Goal: Information Seeking & Learning: Find specific fact

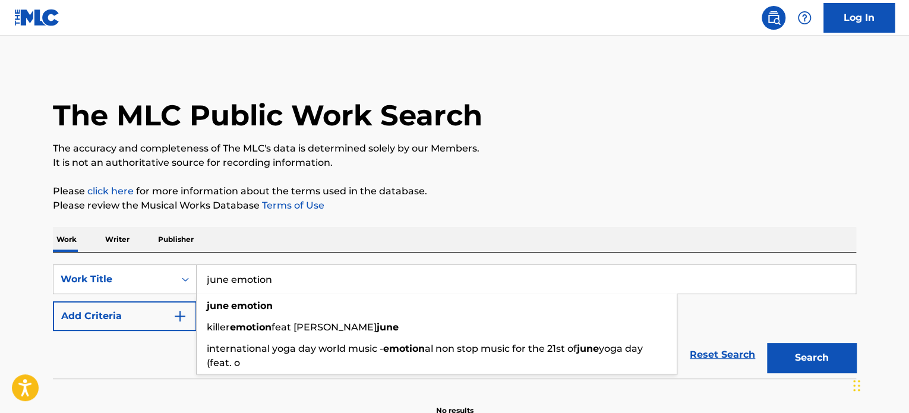
type input "june emotion"
click at [138, 311] on button "Add Criteria" at bounding box center [125, 316] width 144 height 30
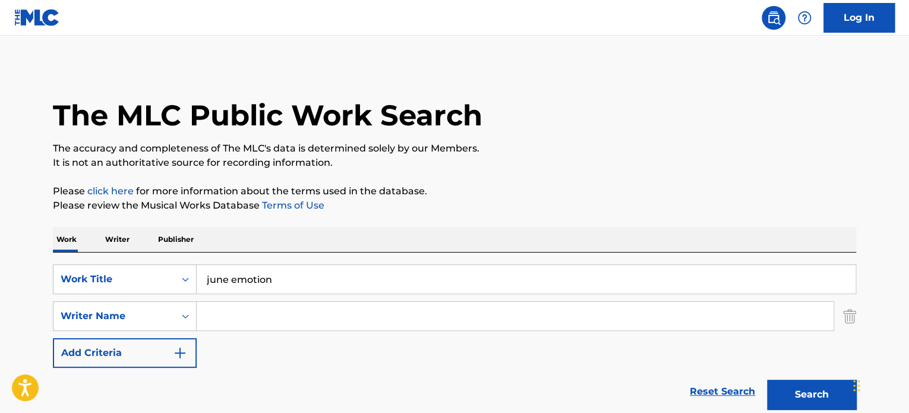
click at [225, 299] on div "SearchWithCriteria3a29c622-16a7-495c-9b4f-4088bb6d9344 Work Title june emotion …" at bounding box center [454, 315] width 803 height 103
click at [240, 321] on input "Search Form" at bounding box center [515, 316] width 637 height 29
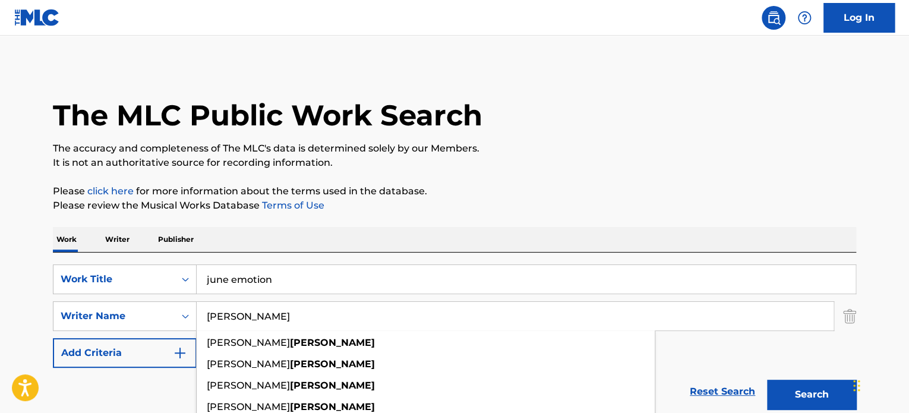
type input "[PERSON_NAME]"
click at [767, 380] on button "Search" at bounding box center [811, 395] width 89 height 30
click at [112, 242] on p "Writer" at bounding box center [117, 239] width 31 height 25
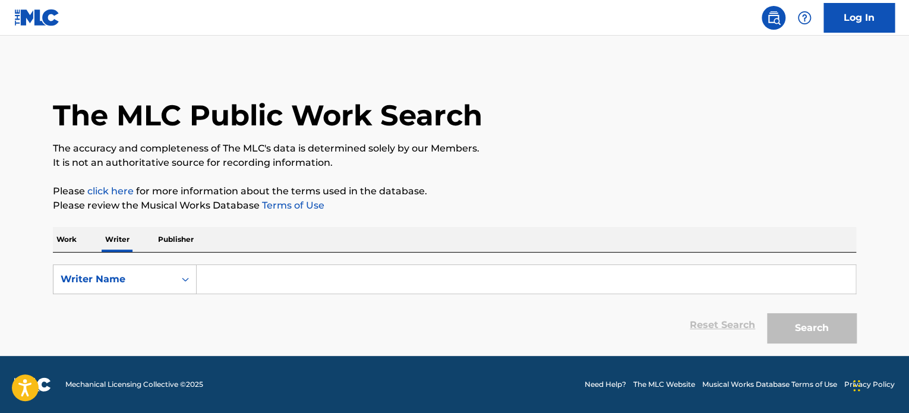
click at [86, 234] on div "Work Writer Publisher" at bounding box center [454, 239] width 803 height 25
click at [69, 238] on p "Work" at bounding box center [66, 239] width 27 height 25
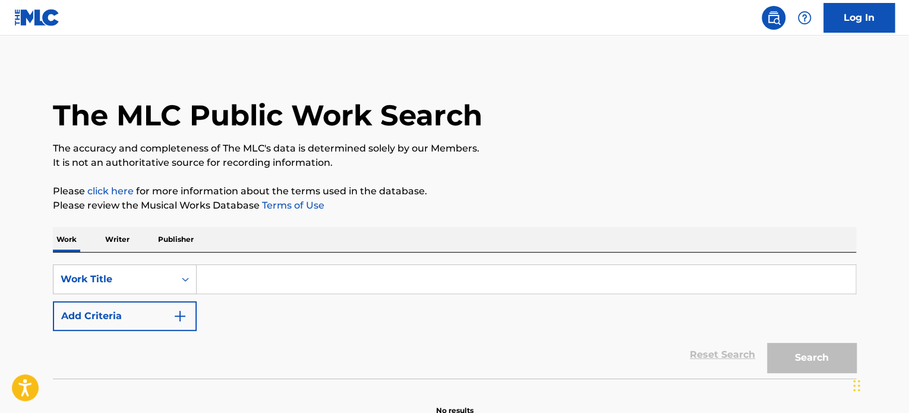
click at [222, 269] on input "Search Form" at bounding box center [526, 279] width 659 height 29
paste input "[PERSON_NAME] hagopion-[PERSON_NAME]"
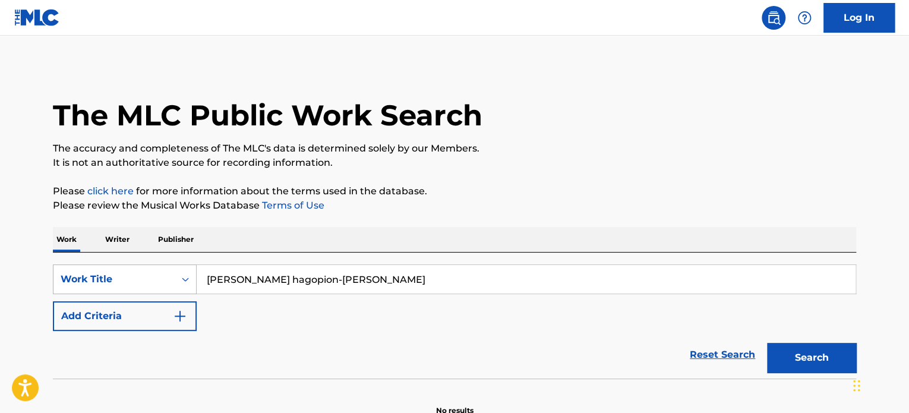
type input "[PERSON_NAME] hagopion-[PERSON_NAME]"
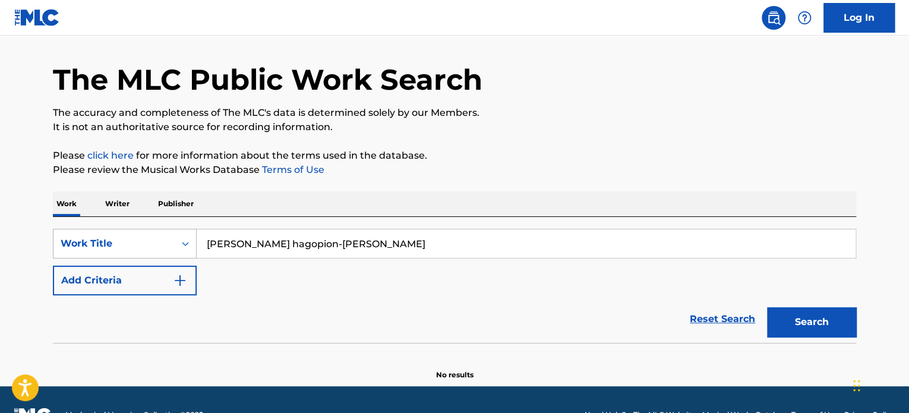
click at [133, 258] on div "Work Title" at bounding box center [125, 244] width 144 height 30
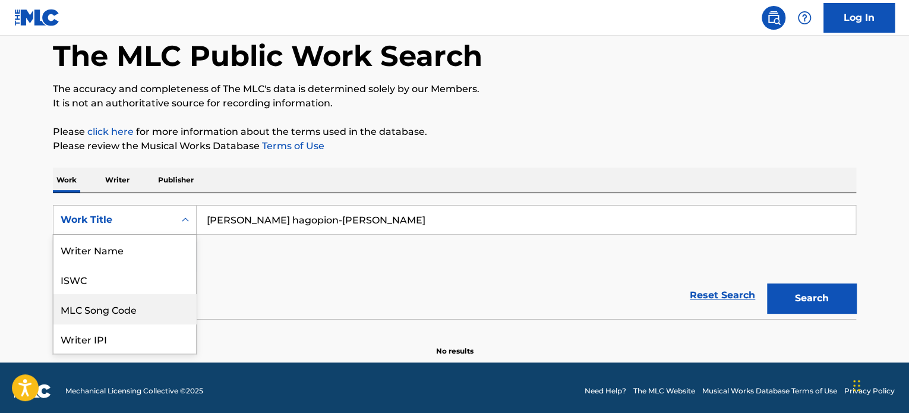
scroll to position [59, 0]
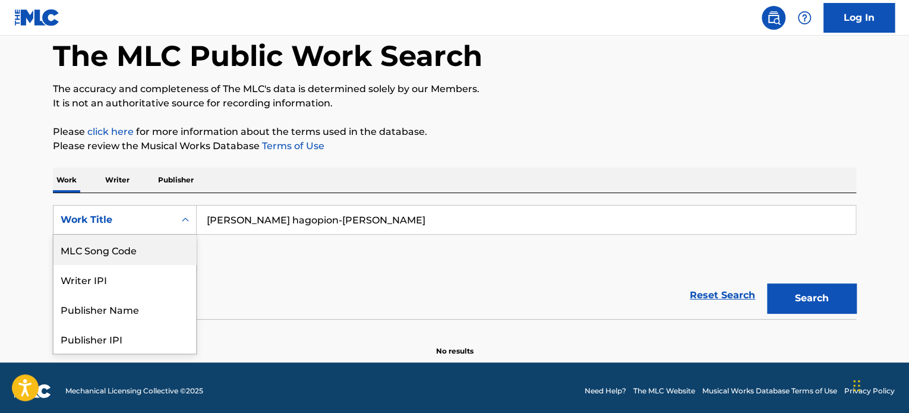
click at [121, 188] on p "Writer" at bounding box center [117, 180] width 31 height 25
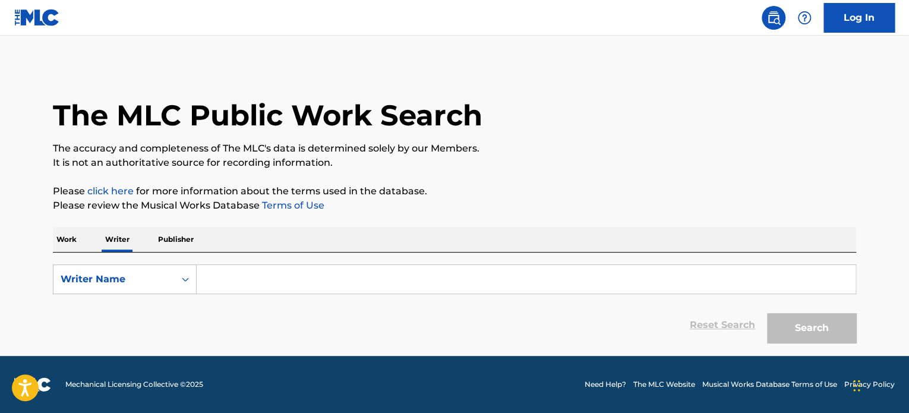
click at [203, 268] on input "Search Form" at bounding box center [526, 279] width 659 height 29
paste input "[PERSON_NAME] hagopion-[PERSON_NAME]"
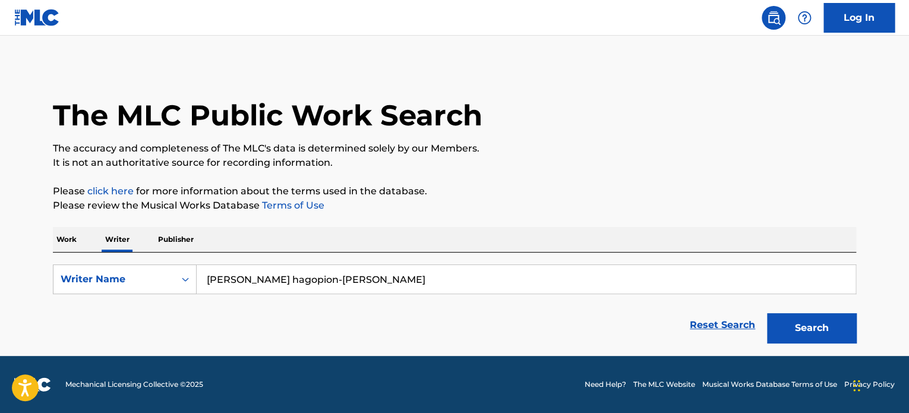
type input "[PERSON_NAME] hagopion-[PERSON_NAME]"
click at [813, 312] on div "Search" at bounding box center [808, 325] width 95 height 48
click at [813, 321] on button "Search" at bounding box center [811, 328] width 89 height 30
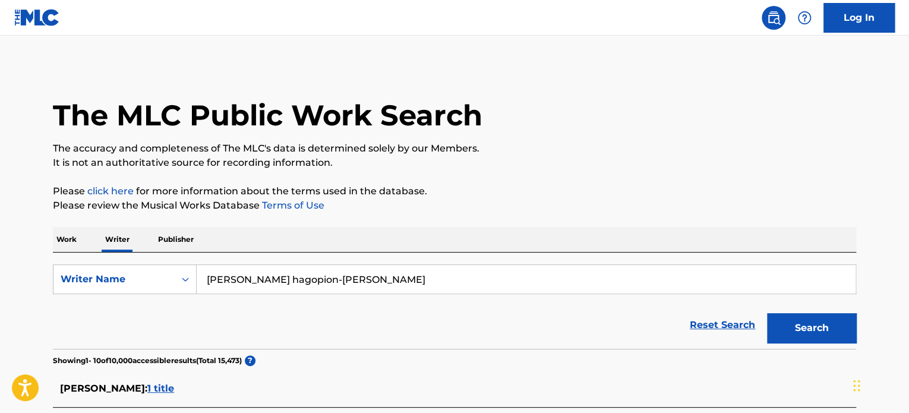
click at [72, 233] on p "Work" at bounding box center [66, 239] width 27 height 25
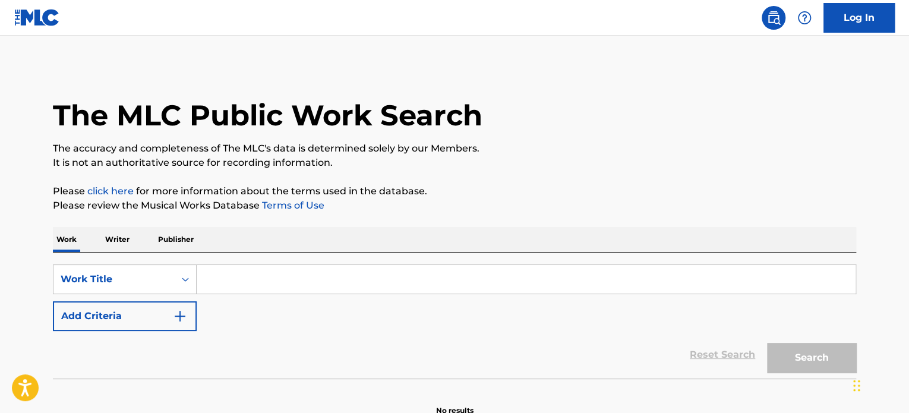
click at [232, 273] on input "Search Form" at bounding box center [526, 279] width 659 height 29
paste input "june emotion"
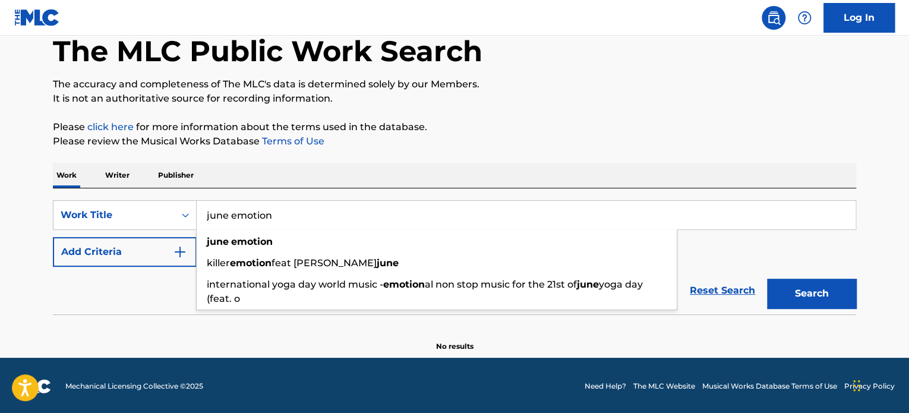
scroll to position [65, 0]
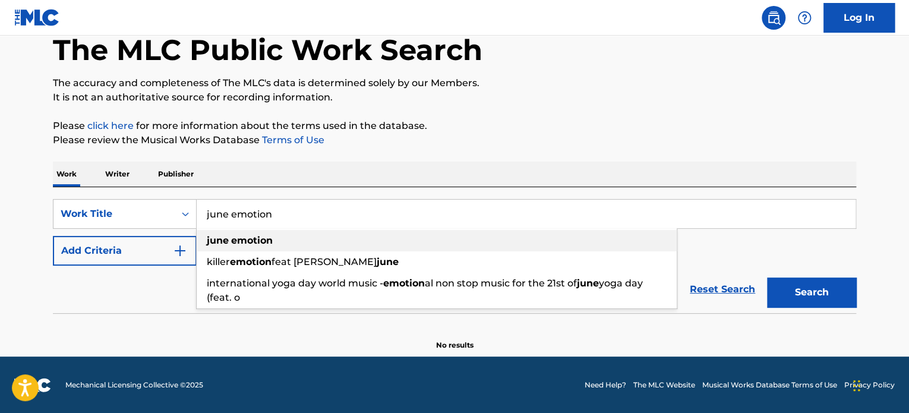
type input "june emotion"
click at [247, 239] on strong "emotion" at bounding box center [252, 240] width 42 height 11
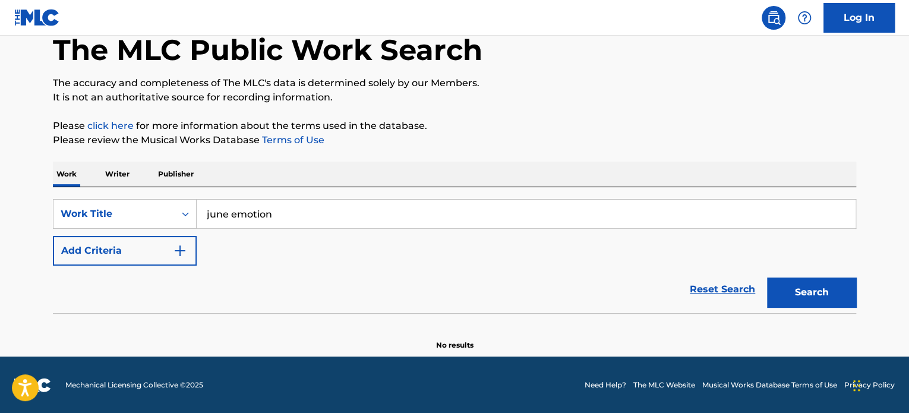
click at [814, 275] on div "Search" at bounding box center [808, 290] width 95 height 48
click at [813, 285] on button "Search" at bounding box center [811, 292] width 89 height 30
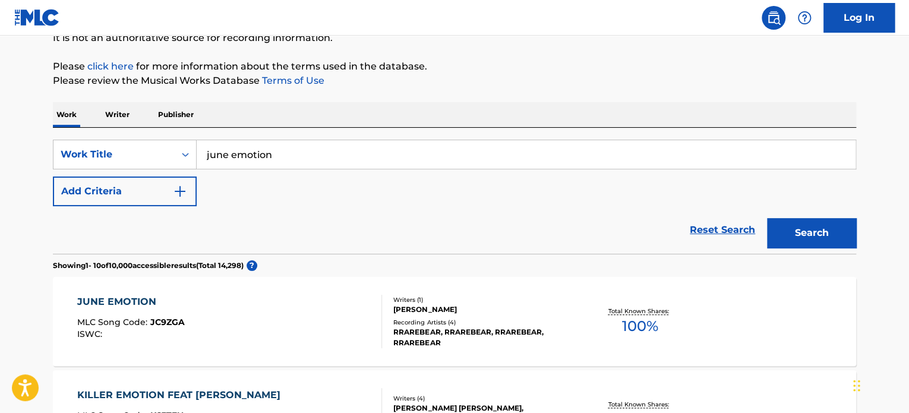
scroll to position [0, 0]
